Goal: Transaction & Acquisition: Subscribe to service/newsletter

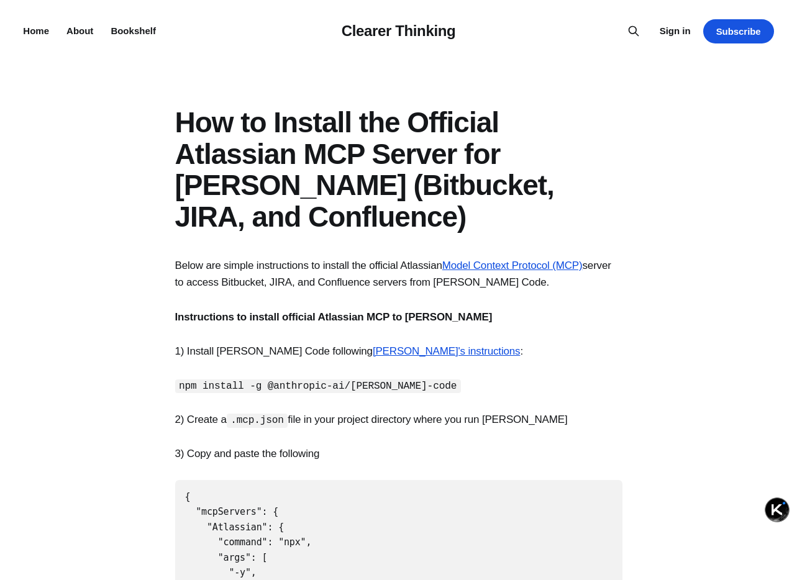
click at [737, 32] on link "Subscribe" at bounding box center [738, 31] width 71 height 24
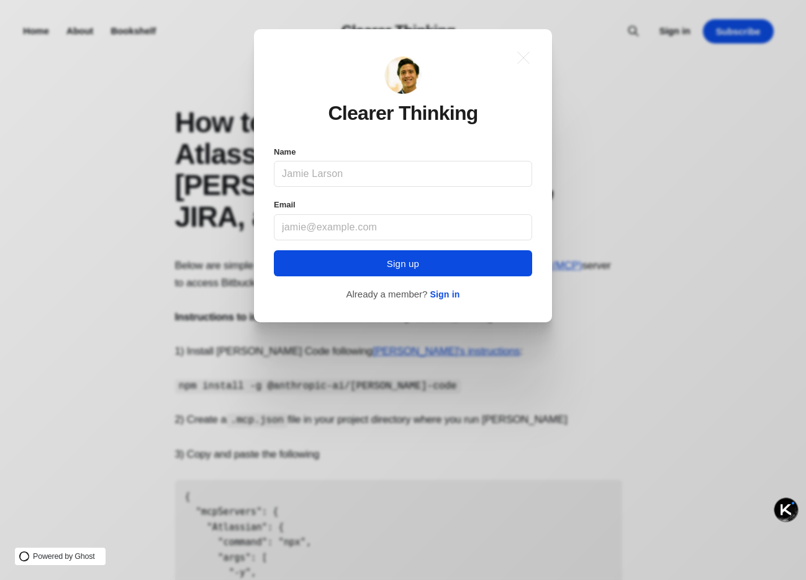
click at [392, 177] on input "Name" at bounding box center [403, 174] width 258 height 26
type input "发"
type input "f2er"
click at [330, 225] on input "Email" at bounding box center [403, 227] width 258 height 26
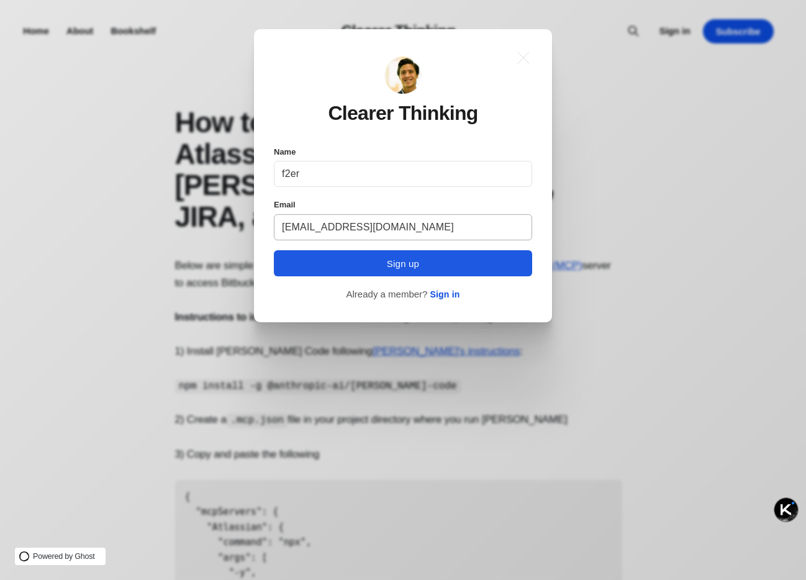
type input "181422448@qq.com"
click at [347, 265] on button "Sign up" at bounding box center [403, 263] width 258 height 26
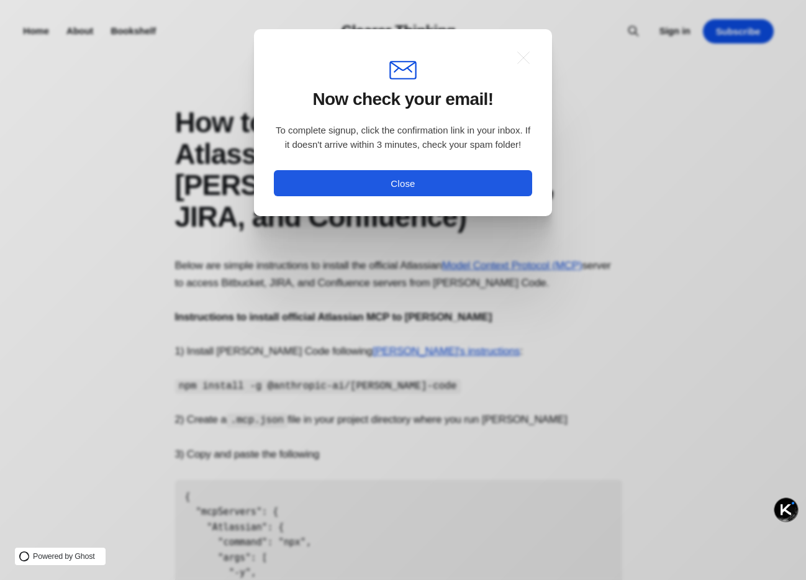
click at [384, 186] on button "Close" at bounding box center [403, 183] width 258 height 26
